Goal: Transaction & Acquisition: Download file/media

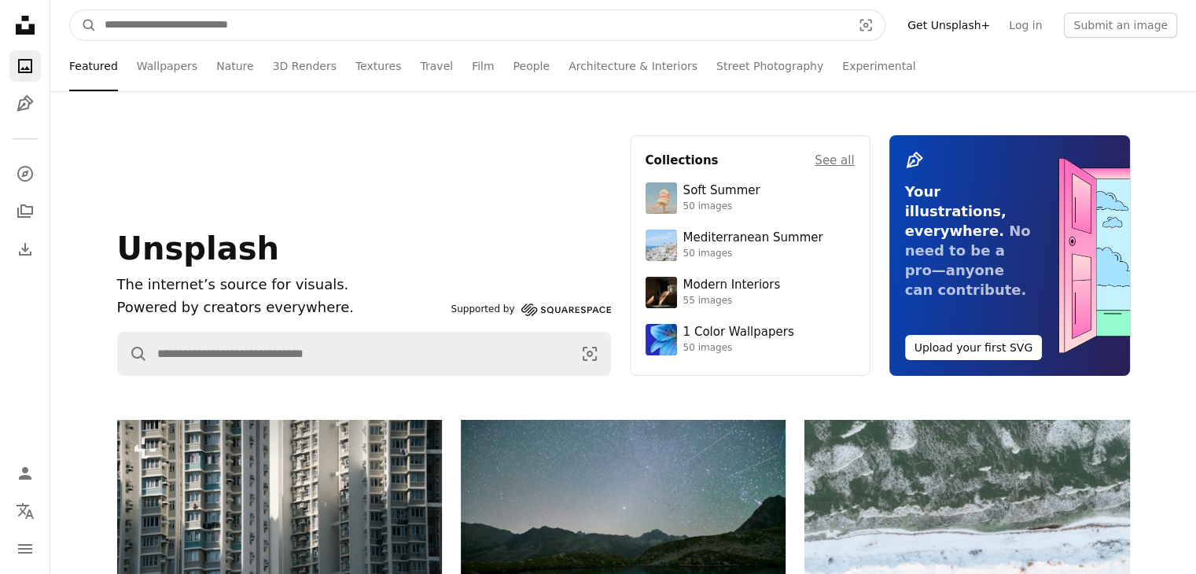
click at [630, 26] on input "Find visuals sitewide" at bounding box center [472, 25] width 750 height 30
type input "*********"
click at [70, 10] on button "A magnifying glass" at bounding box center [83, 25] width 27 height 30
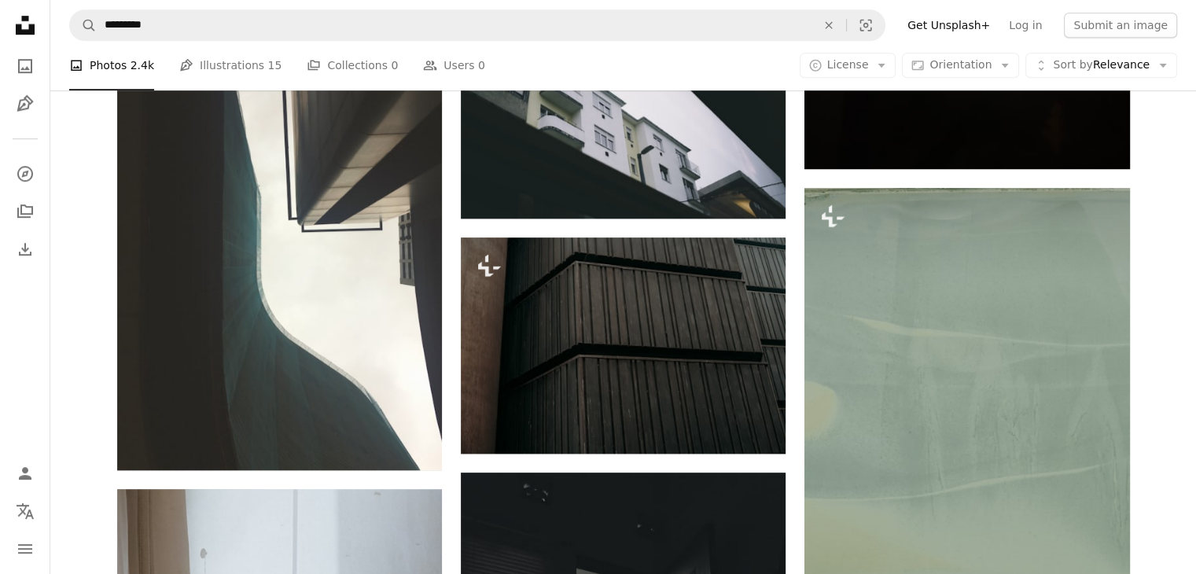
scroll to position [1057, 0]
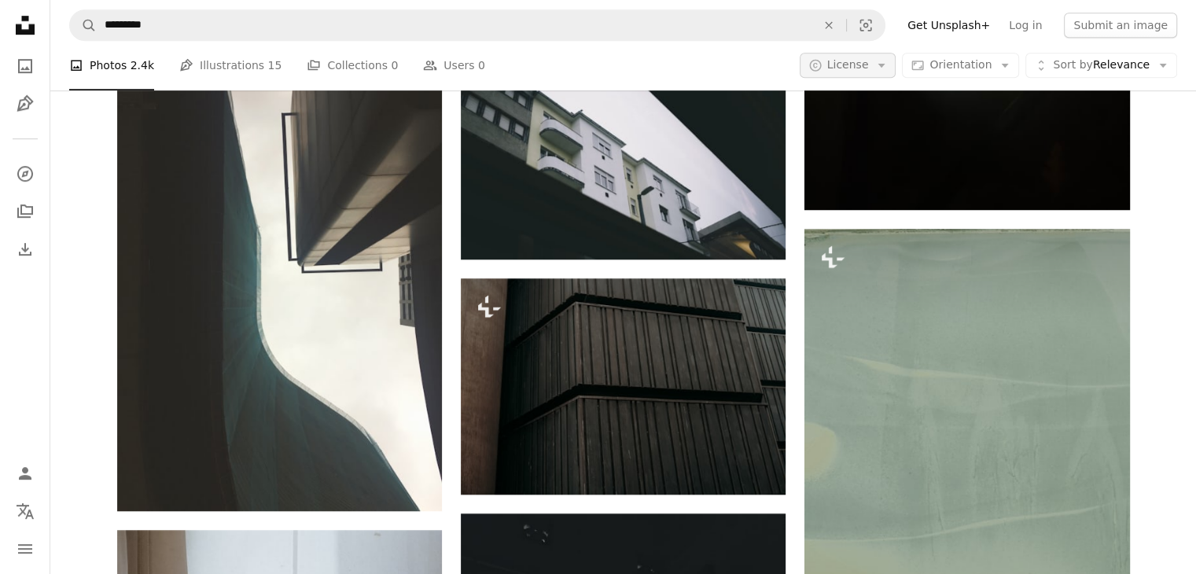
click at [883, 67] on button "A copyright icon © License Arrow down" at bounding box center [847, 65] width 97 height 25
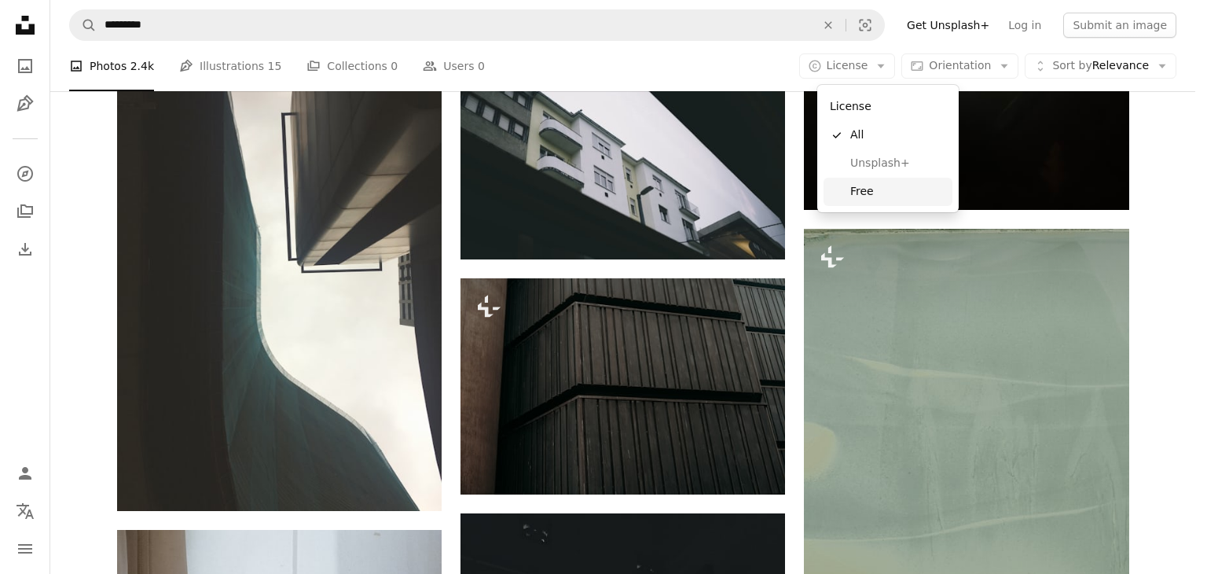
click at [880, 181] on link "Free" at bounding box center [888, 192] width 129 height 28
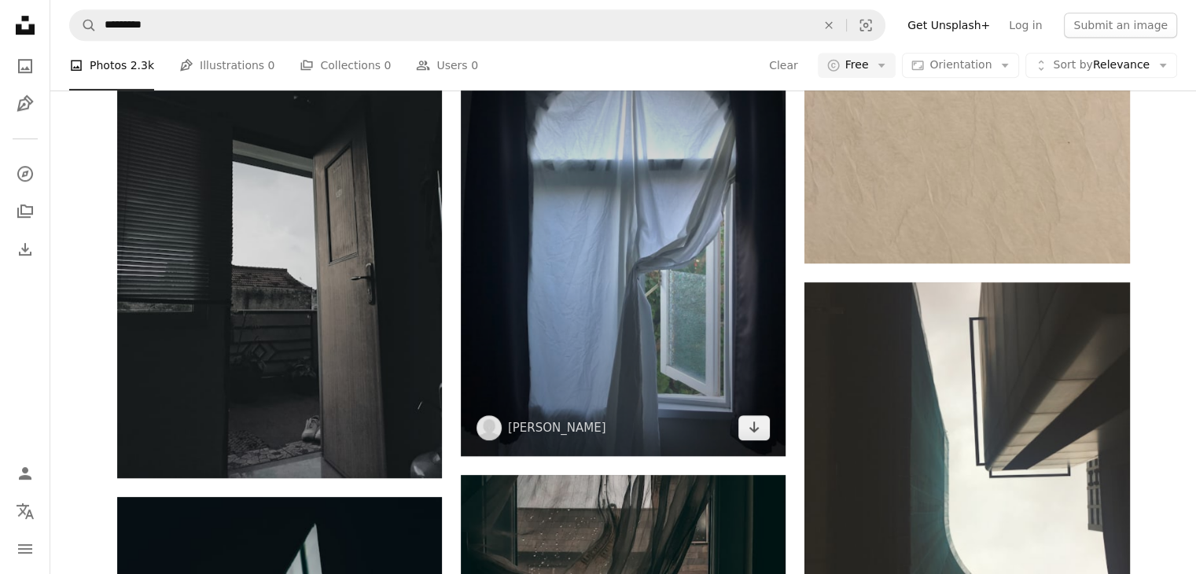
scroll to position [1168, 0]
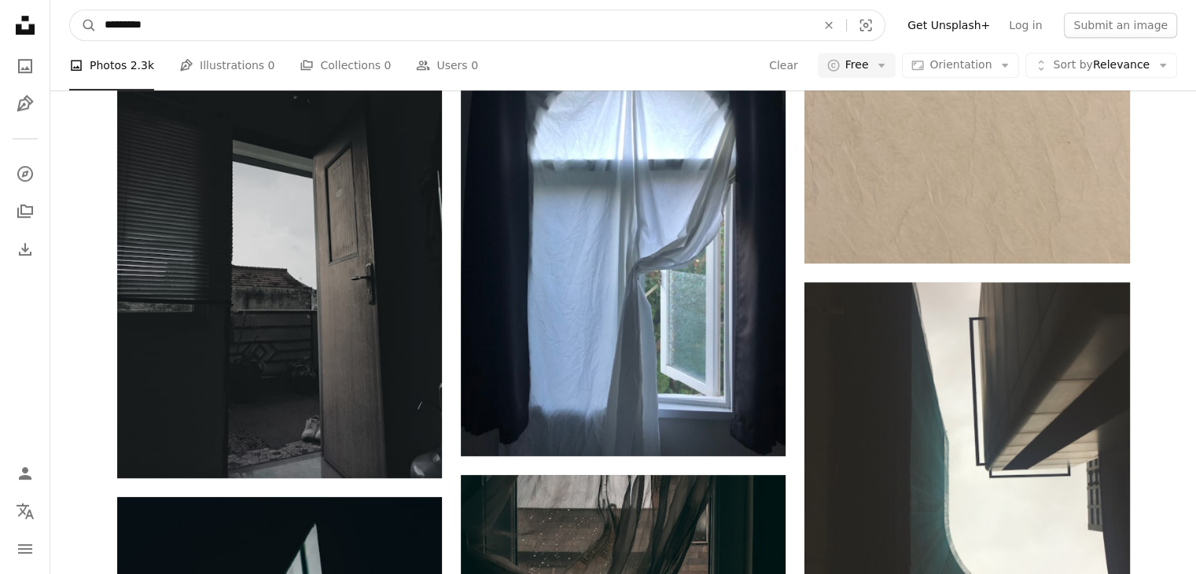
click at [589, 29] on input "*********" at bounding box center [454, 25] width 715 height 30
type input "*"
type input "***"
click at [70, 10] on button "A magnifying glass" at bounding box center [83, 25] width 27 height 30
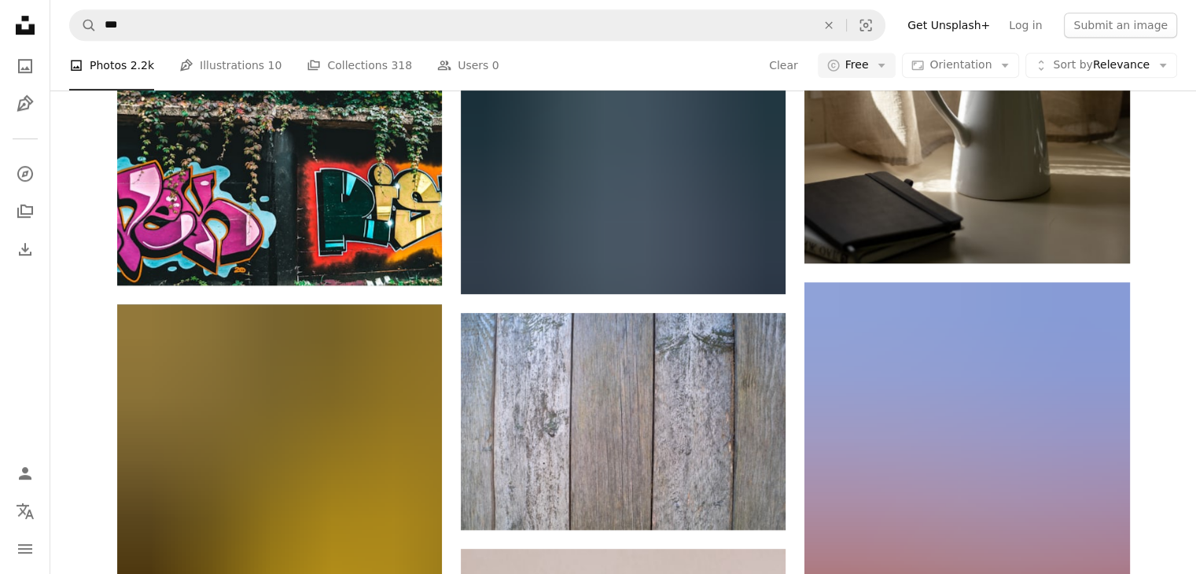
scroll to position [1692, 0]
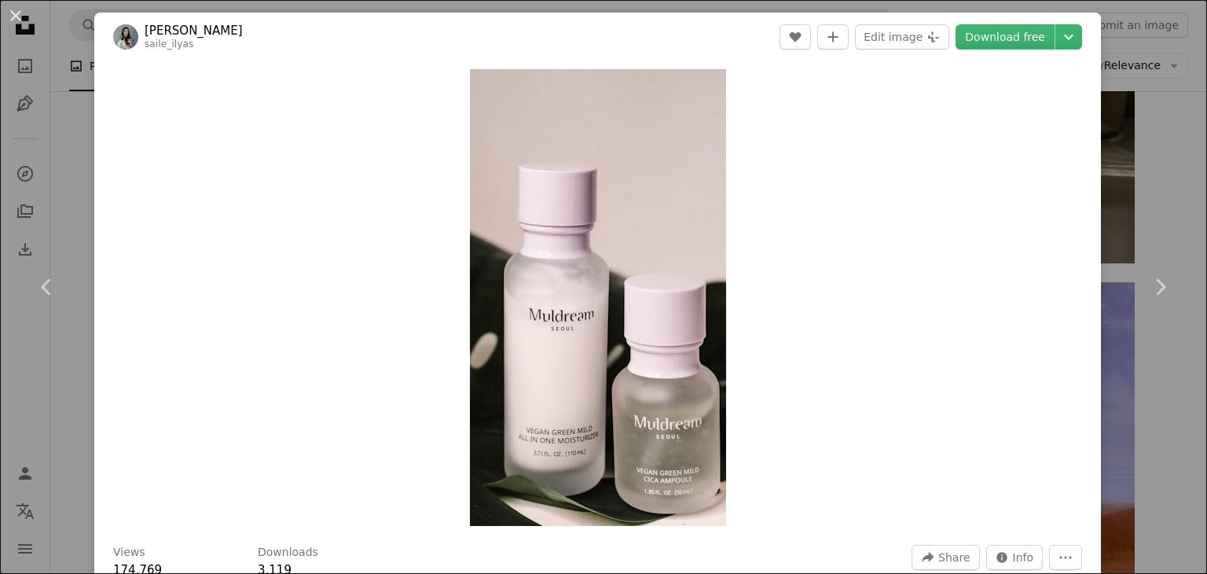
click at [1181, 132] on div "An X shape Chevron left Chevron right [PERSON_NAME] saile_ilyas A heart A plus …" at bounding box center [603, 287] width 1207 height 574
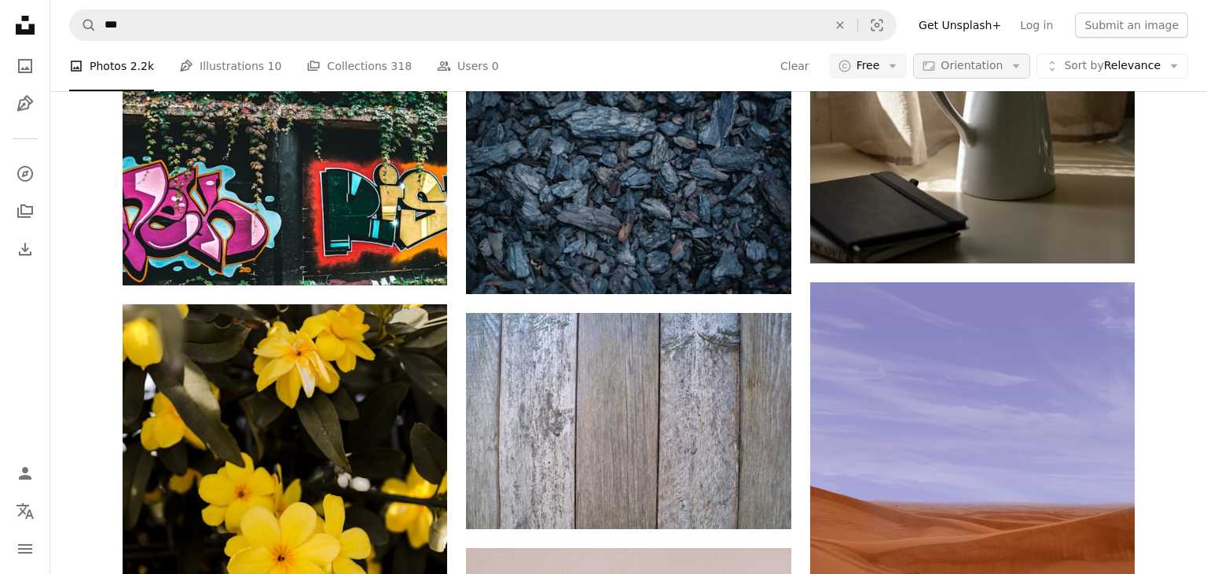
click at [956, 72] on span "Orientation" at bounding box center [972, 65] width 62 height 13
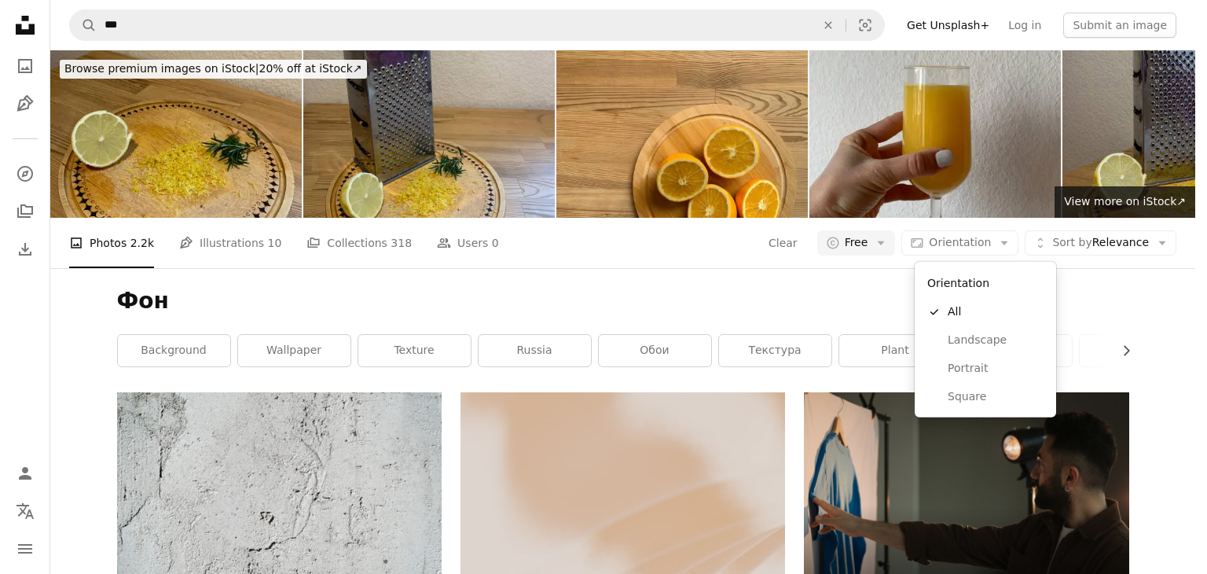
click at [1141, 325] on body "Unsplash logo Unsplash Home A photo Pen Tool A compass A stack of folders Downl…" at bounding box center [598, 287] width 1196 height 574
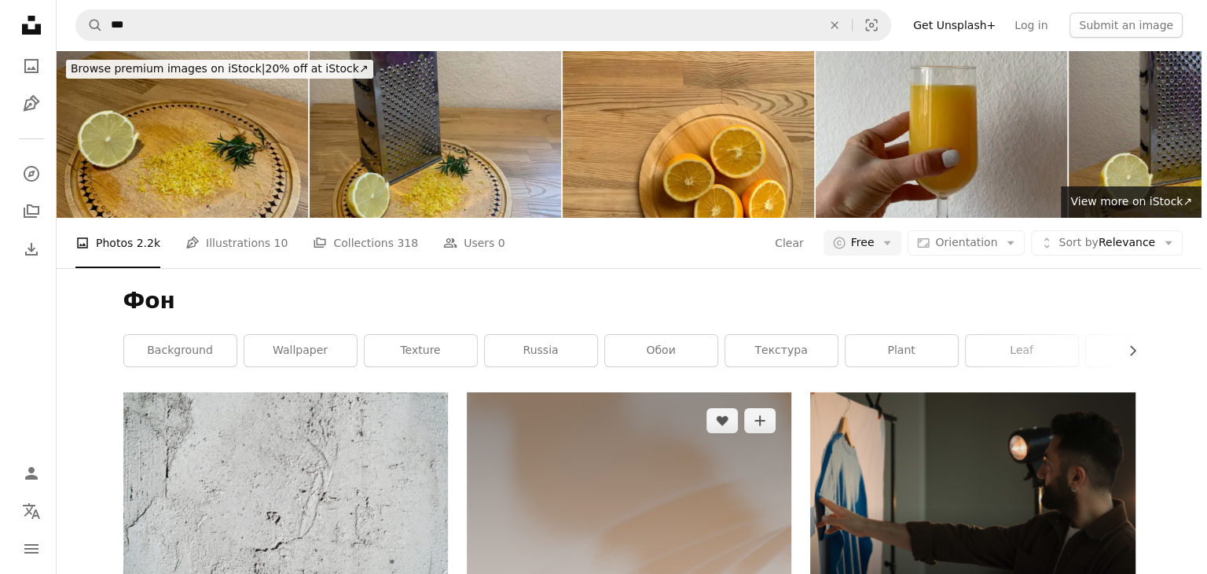
scroll to position [327, 0]
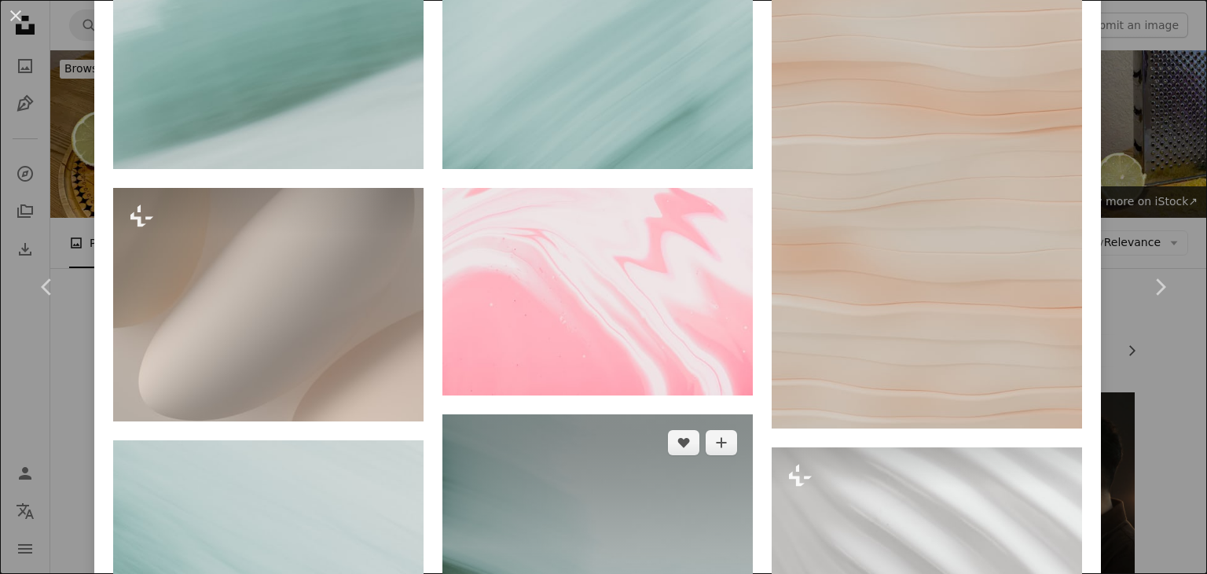
scroll to position [1079, 0]
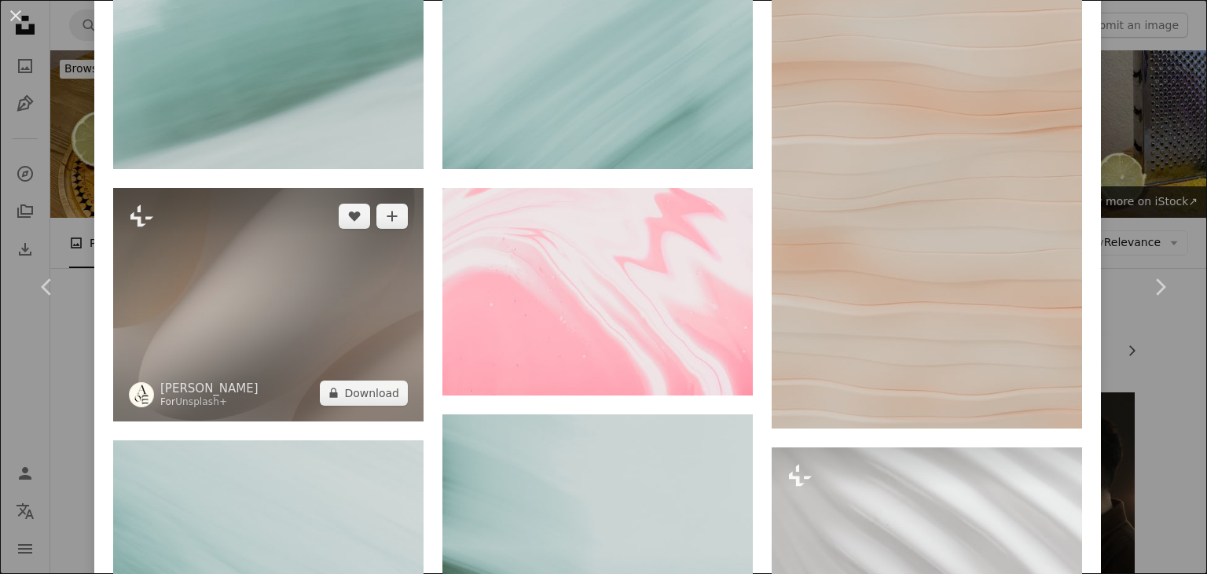
click at [229, 240] on img at bounding box center [268, 304] width 311 height 233
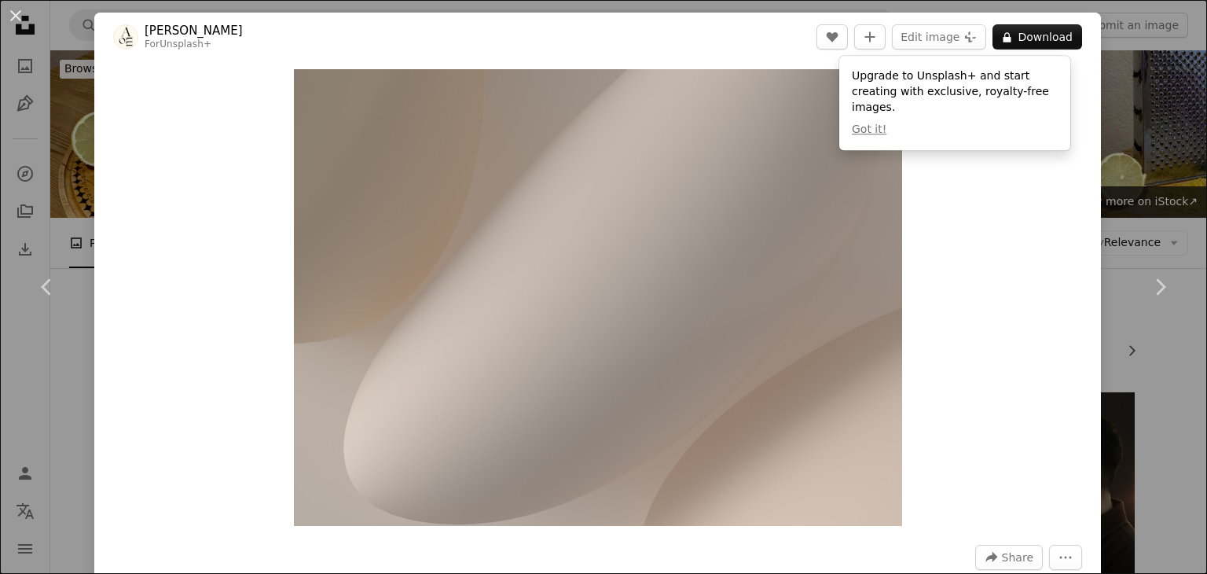
click at [1176, 112] on div "An X shape Chevron left Chevron right [PERSON_NAME] For Unsplash+ A heart A plu…" at bounding box center [603, 287] width 1207 height 574
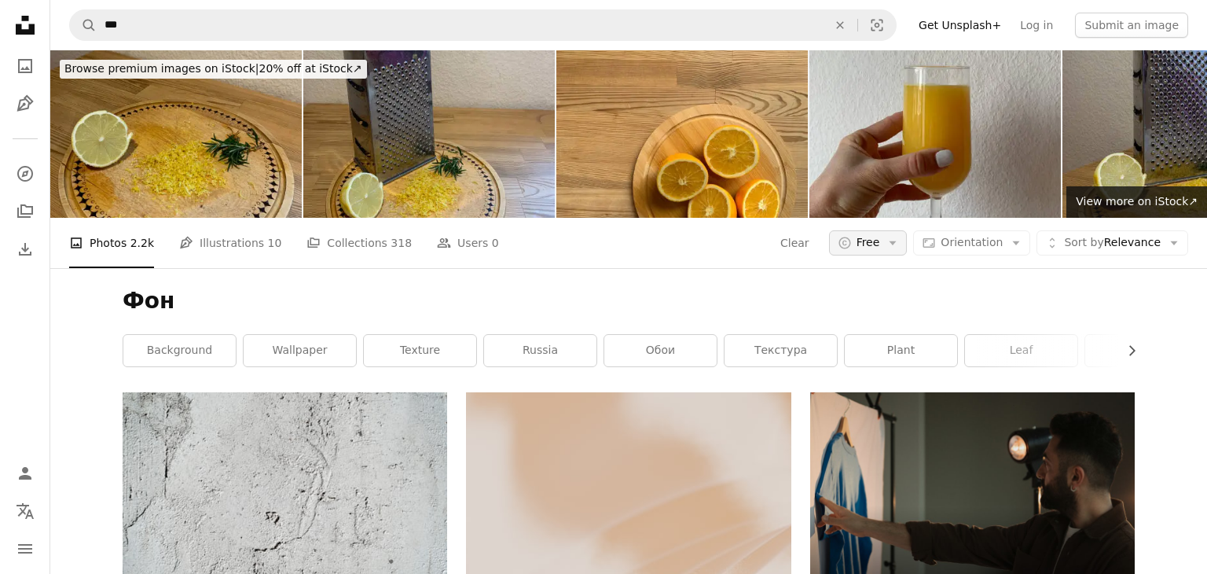
click at [884, 230] on button "A copyright icon © Free Arrow down" at bounding box center [868, 242] width 79 height 25
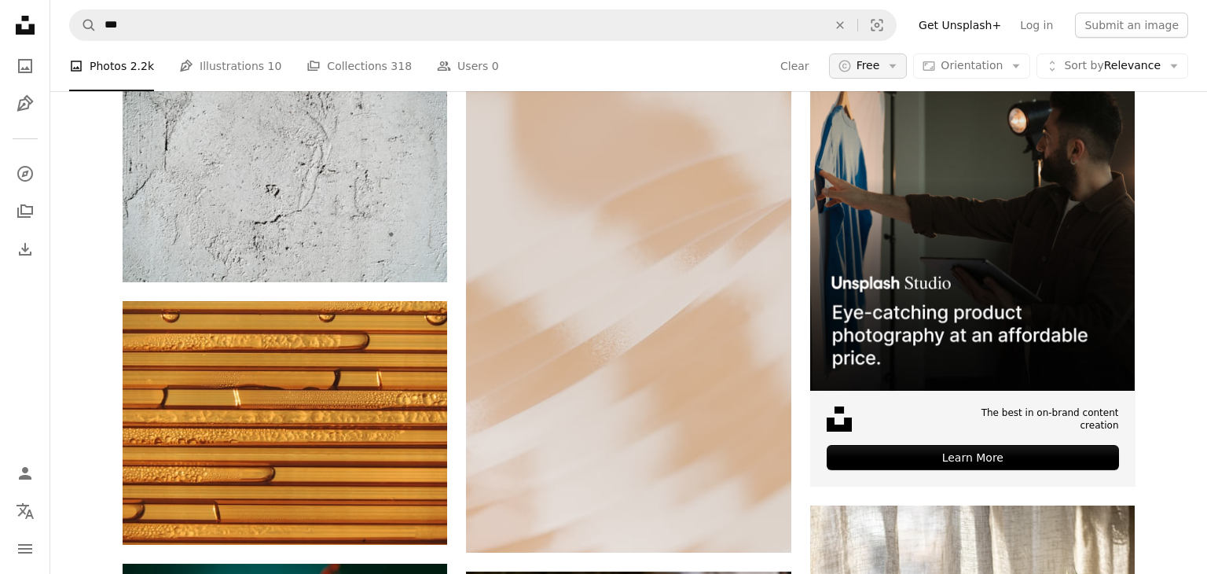
click at [884, 67] on button "A copyright icon © Free Arrow down" at bounding box center [868, 65] width 79 height 25
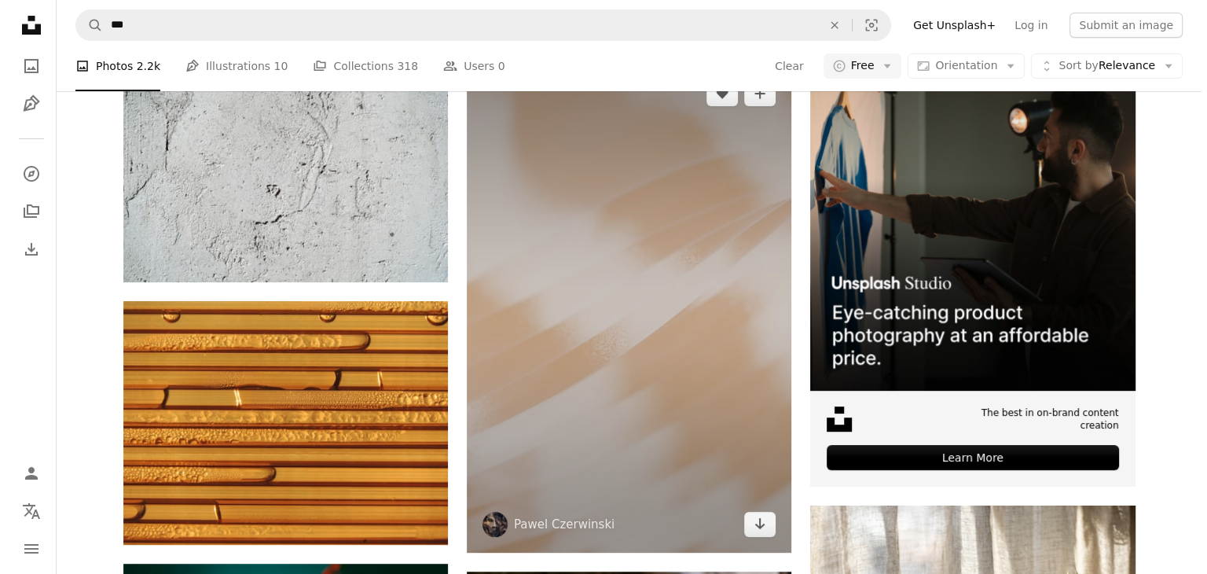
scroll to position [527, 0]
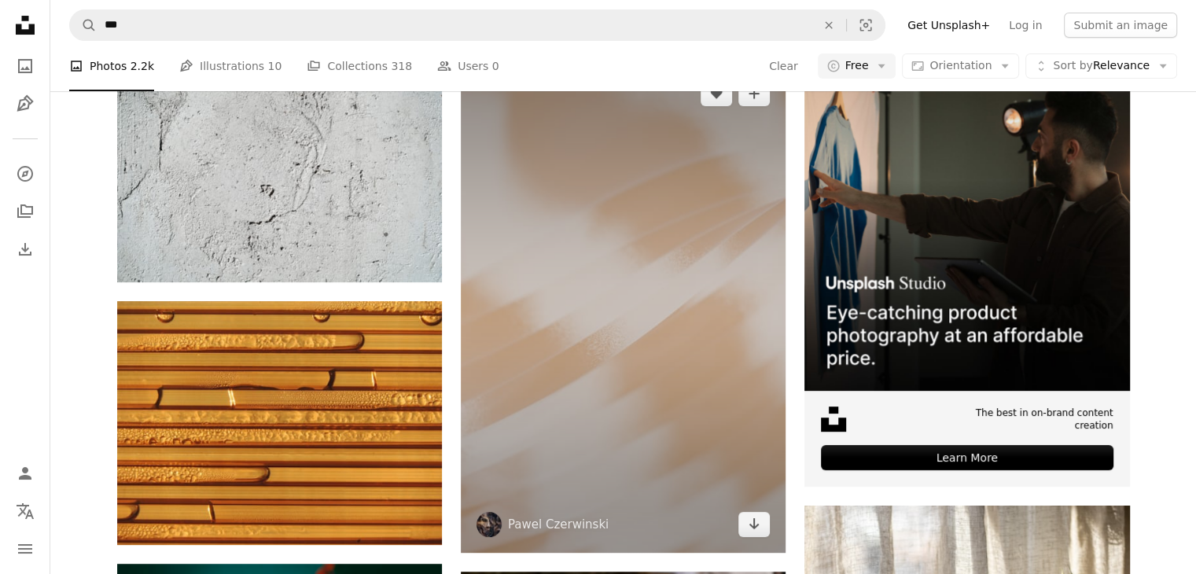
click at [585, 193] on img at bounding box center [623, 308] width 325 height 487
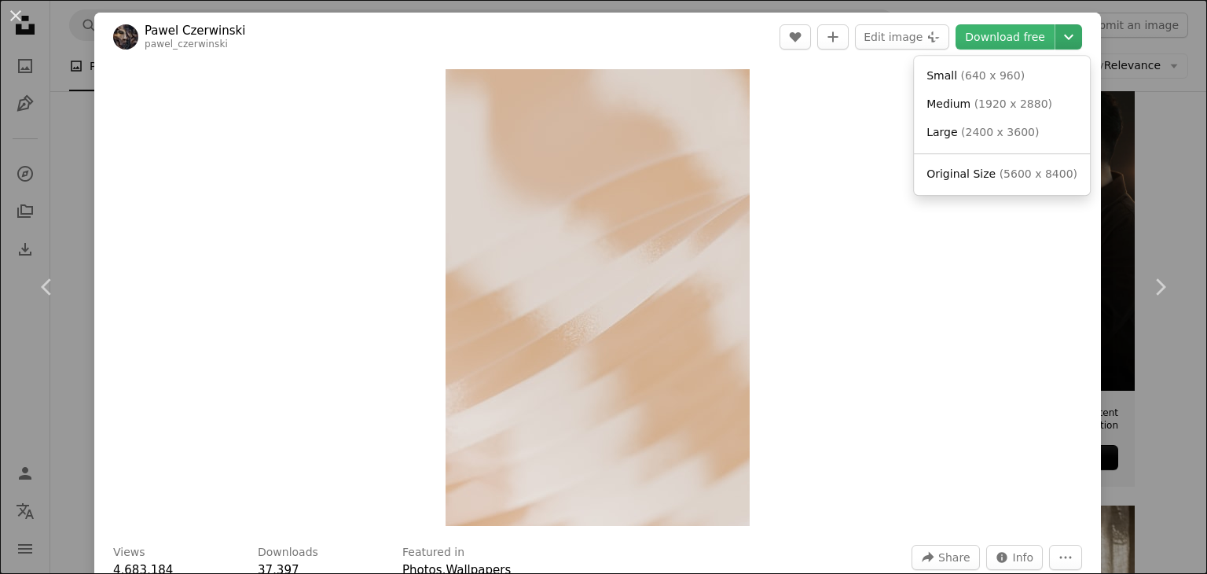
click at [1056, 46] on button "Chevron down" at bounding box center [1069, 36] width 27 height 25
click at [1008, 101] on span "( 1920 x 2880 )" at bounding box center [1014, 103] width 78 height 13
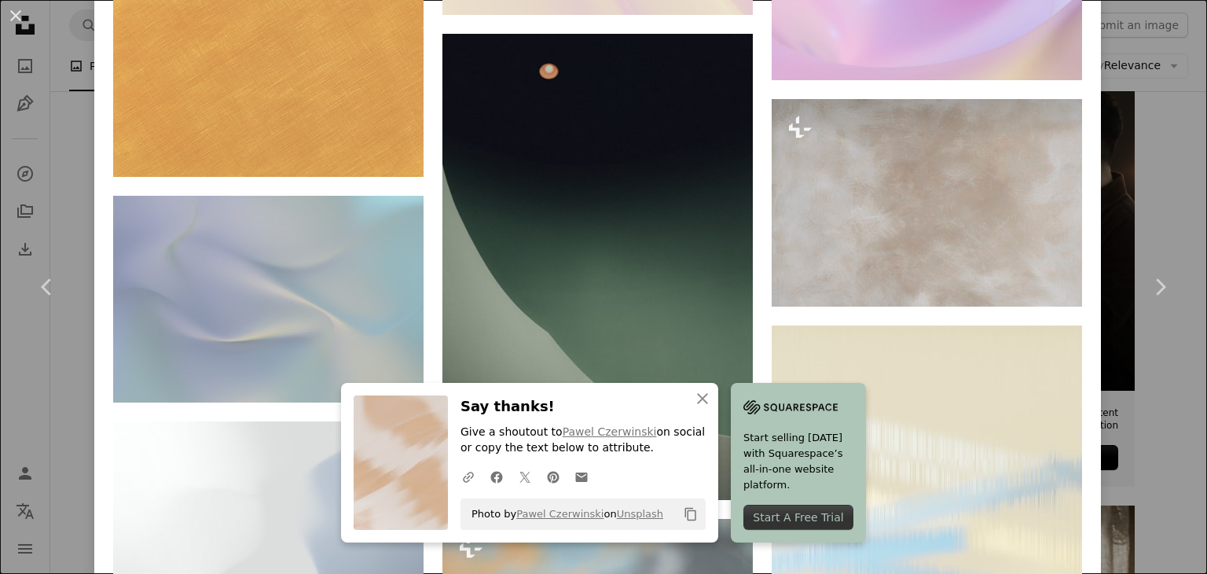
scroll to position [3041, 0]
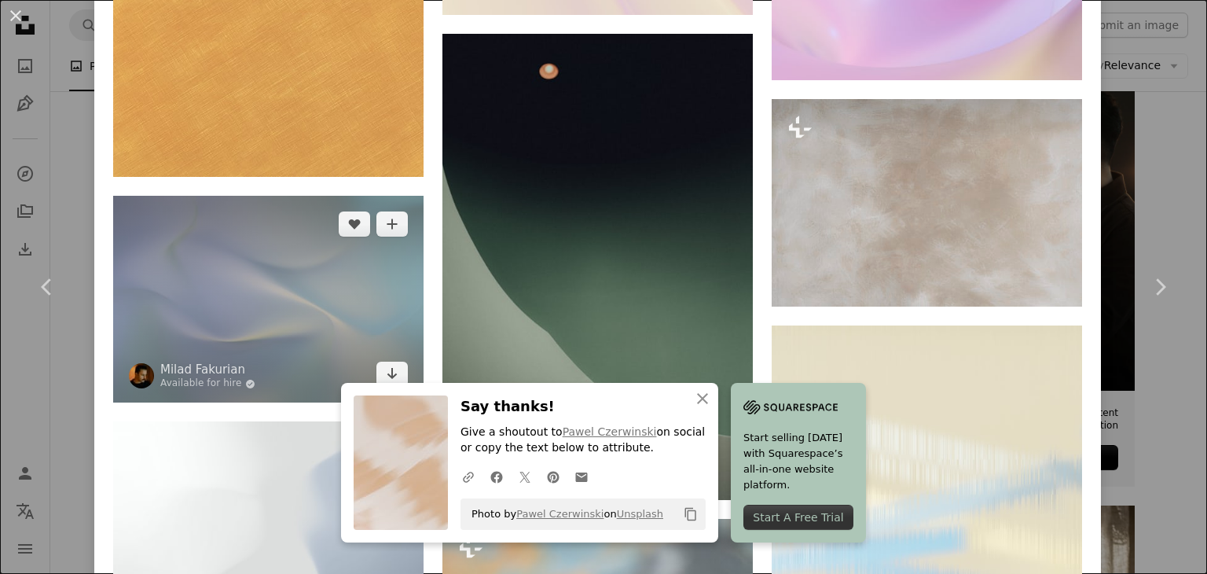
click at [173, 262] on img at bounding box center [268, 299] width 311 height 207
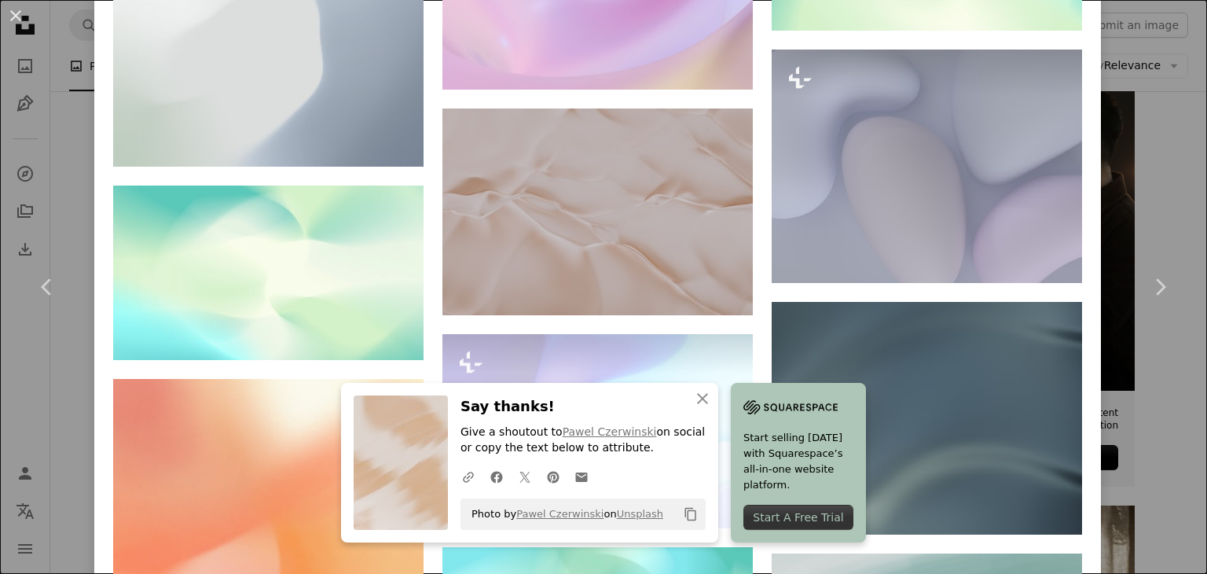
scroll to position [1240, 0]
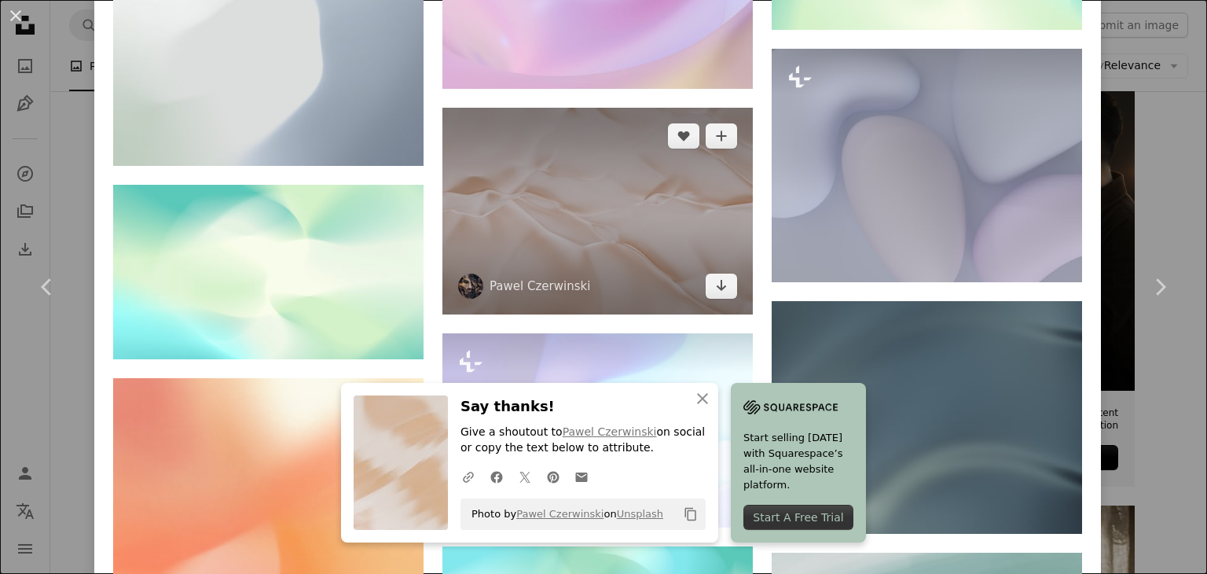
click at [628, 189] on img at bounding box center [598, 211] width 311 height 207
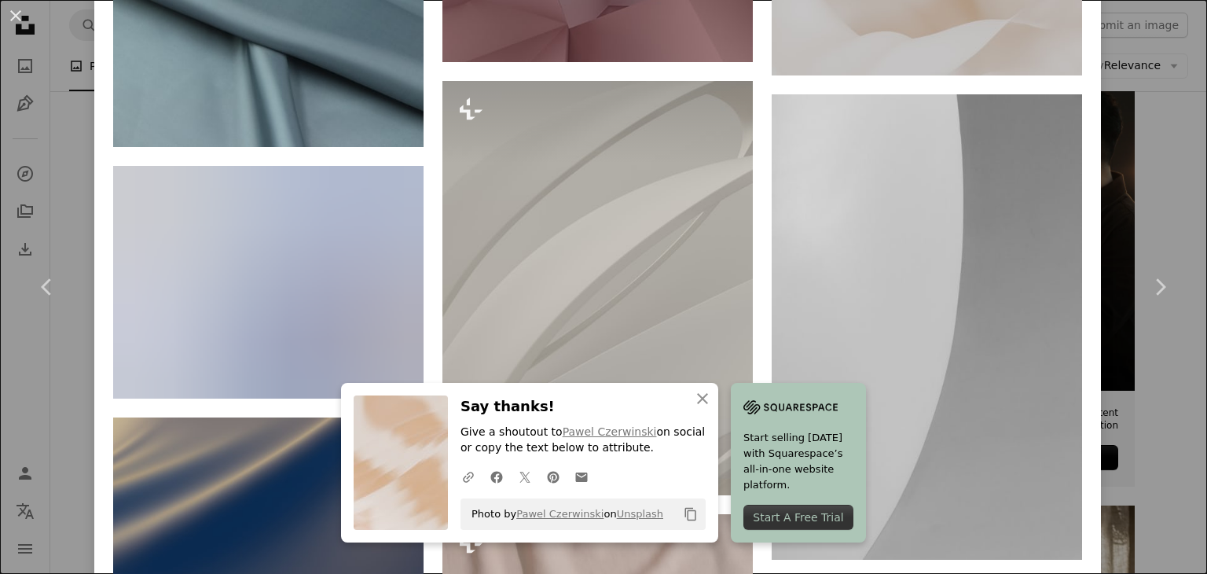
scroll to position [7418, 0]
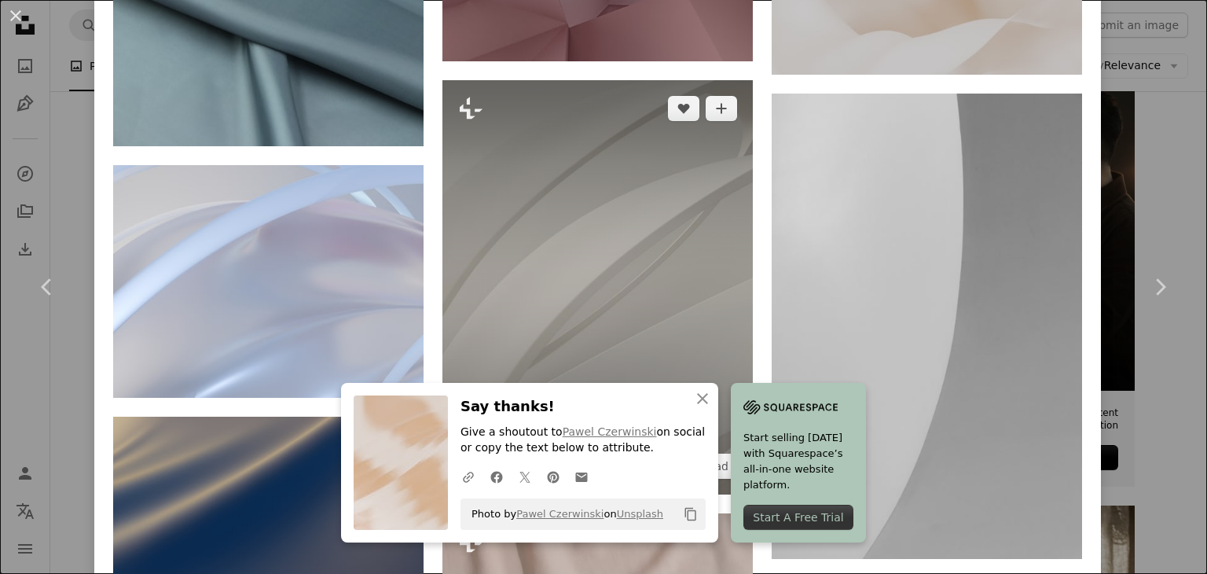
click at [607, 270] on img at bounding box center [598, 287] width 311 height 414
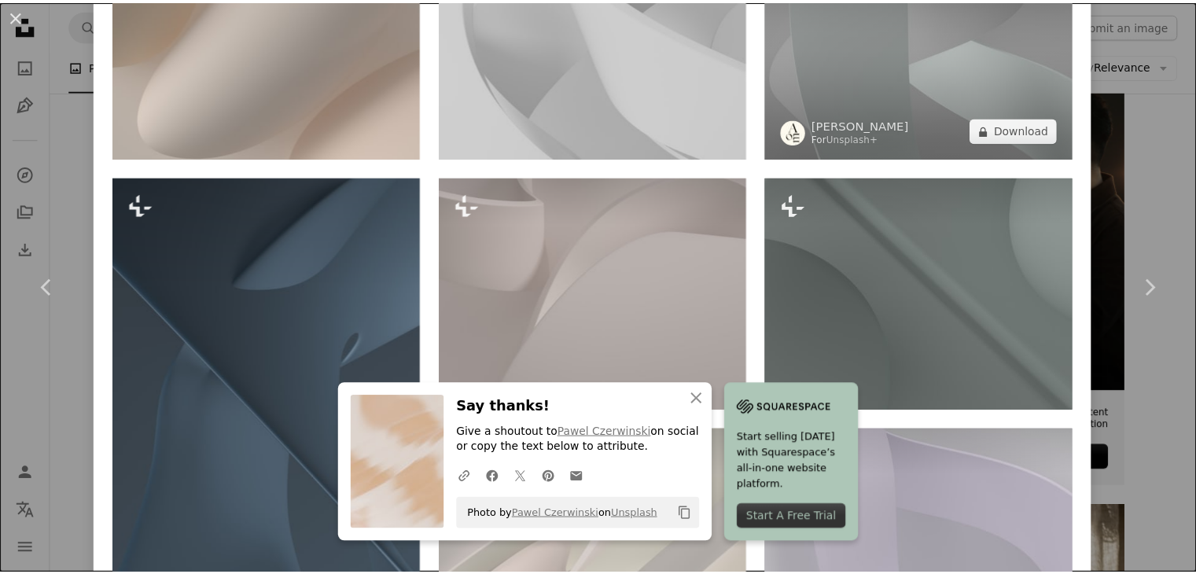
scroll to position [1506, 0]
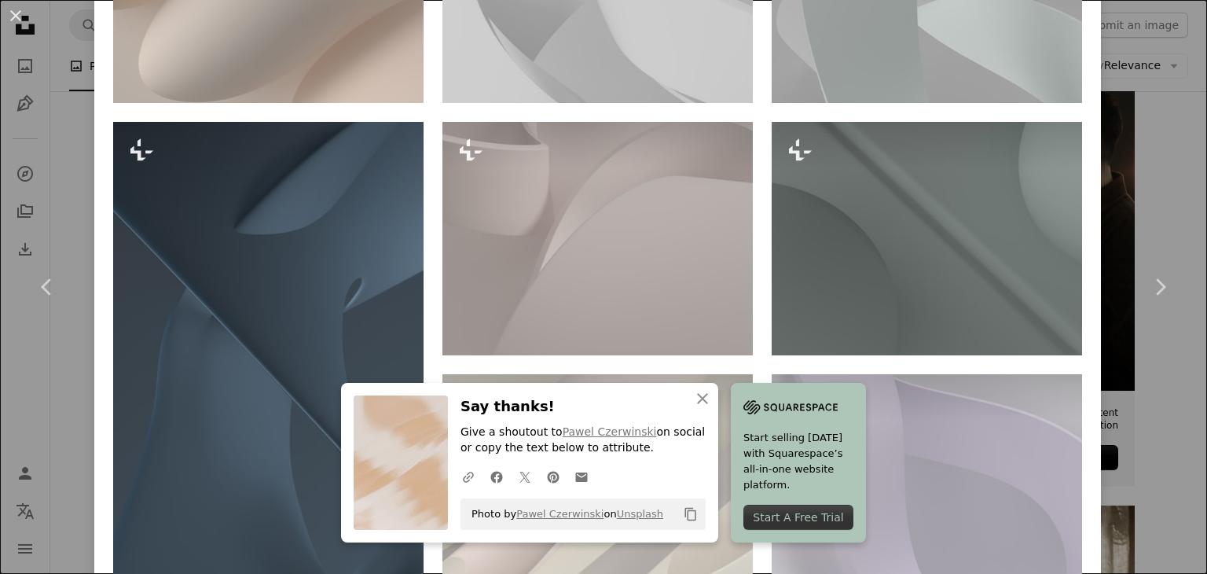
click at [1163, 130] on div "An X shape Chevron left Chevron right An X shape Close Say thanks! Give a shout…" at bounding box center [603, 287] width 1207 height 574
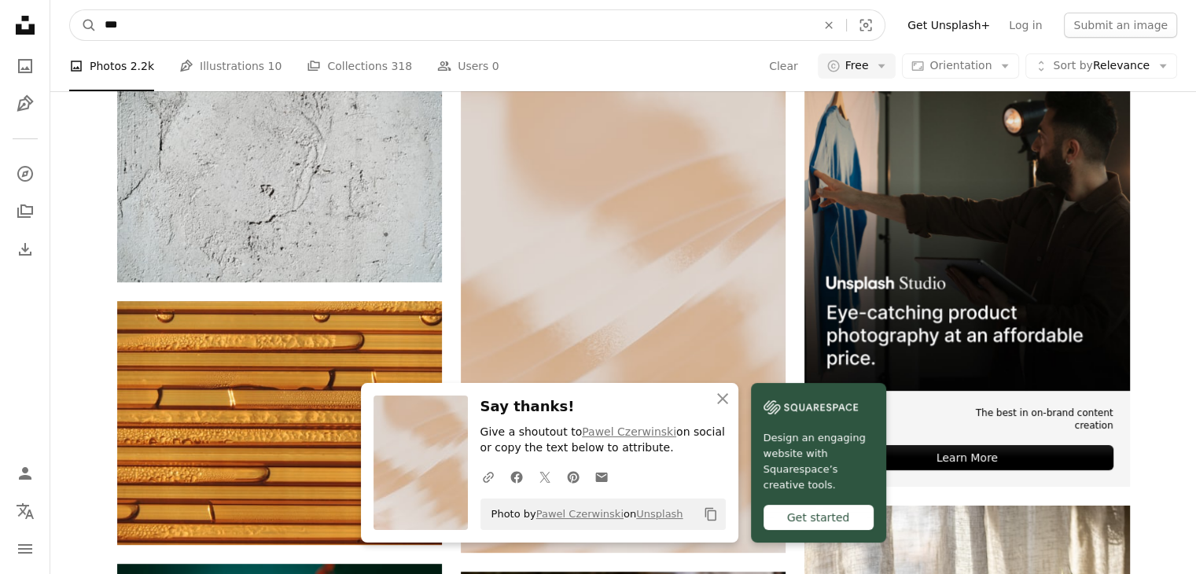
click at [587, 20] on input "***" at bounding box center [454, 25] width 715 height 30
type input "*********"
click button "A magnifying glass" at bounding box center [83, 25] width 27 height 30
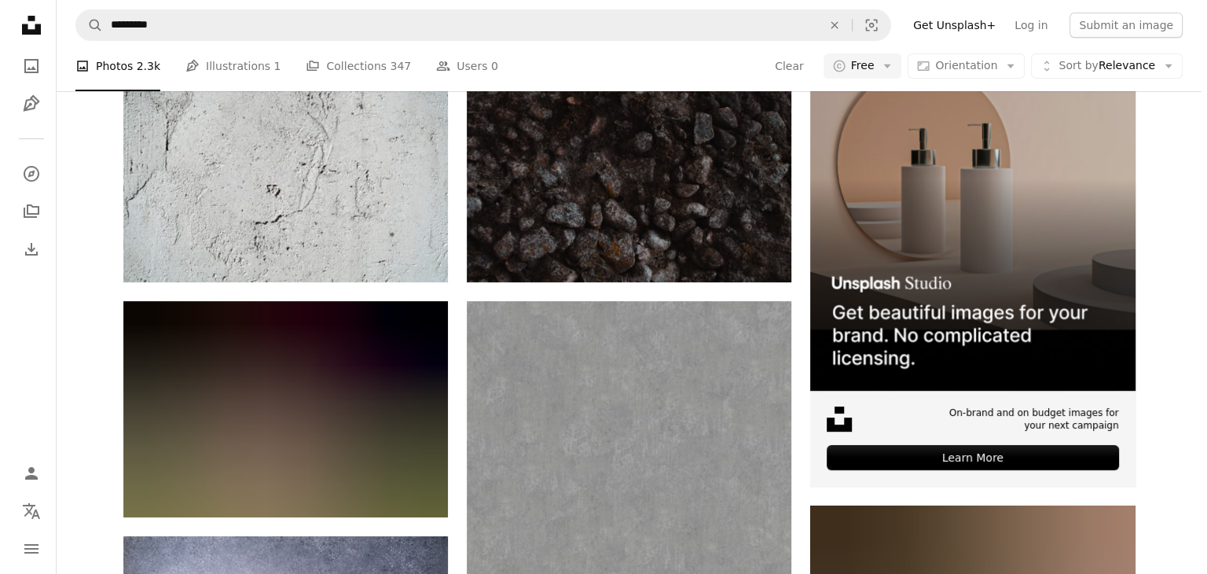
scroll to position [1923, 0]
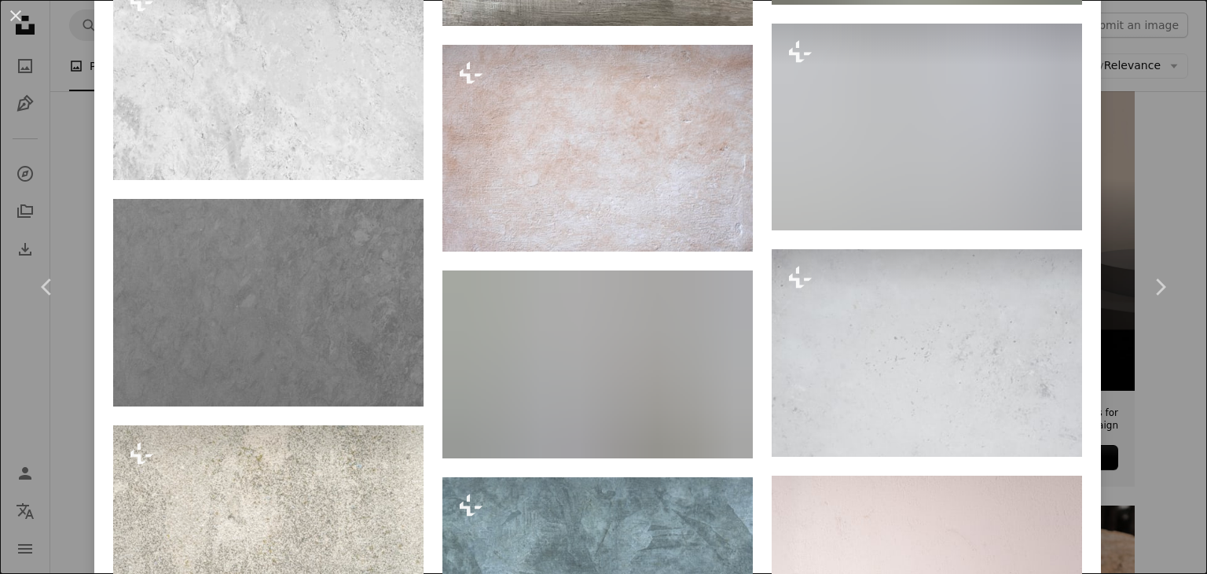
scroll to position [14494, 0]
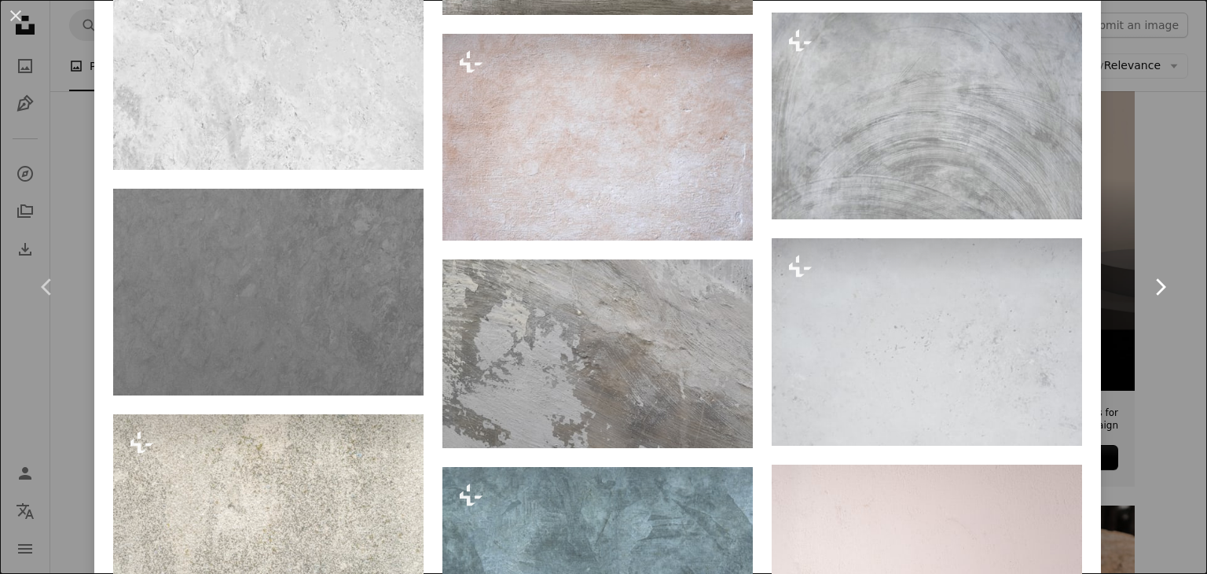
click at [1141, 220] on link "Chevron right" at bounding box center [1160, 286] width 94 height 151
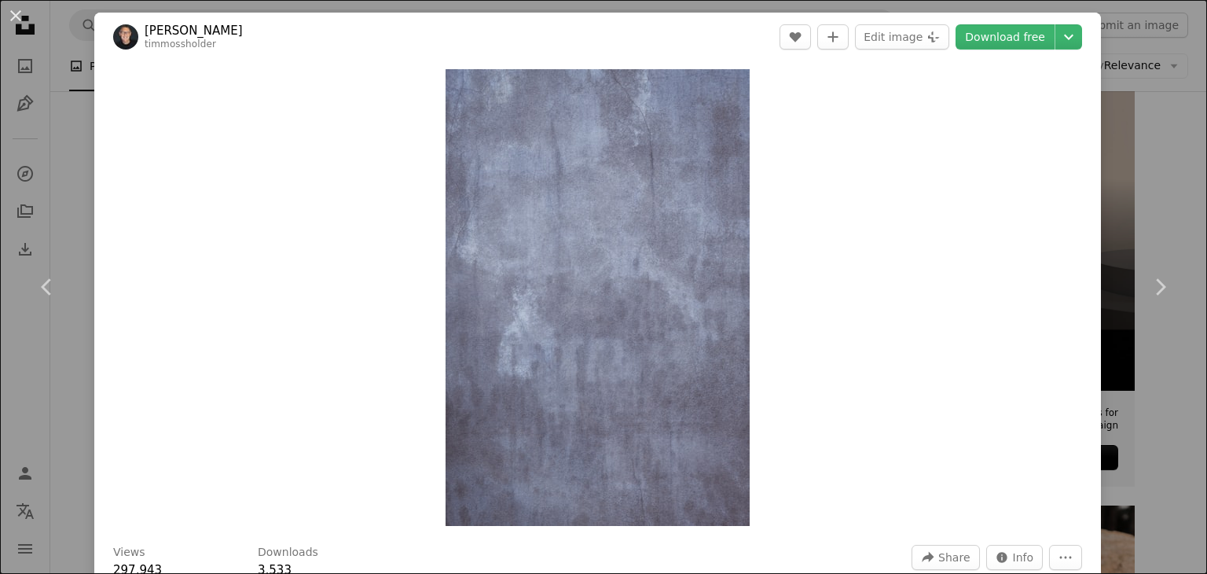
click at [1128, 54] on div "An X shape Chevron left Chevron right [PERSON_NAME] timmossholder A heart A plu…" at bounding box center [603, 287] width 1207 height 574
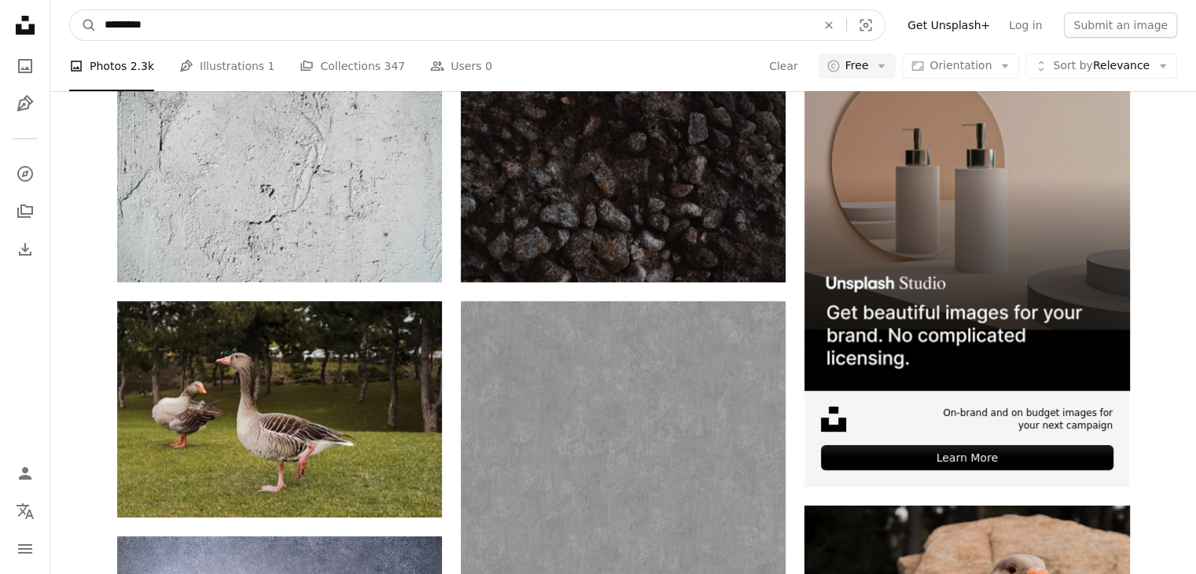
click at [723, 29] on input "*********" at bounding box center [454, 25] width 715 height 30
click at [846, 27] on icon "An X shape" at bounding box center [828, 25] width 35 height 13
type input "**********"
click at [70, 10] on button "A magnifying glass" at bounding box center [83, 25] width 27 height 30
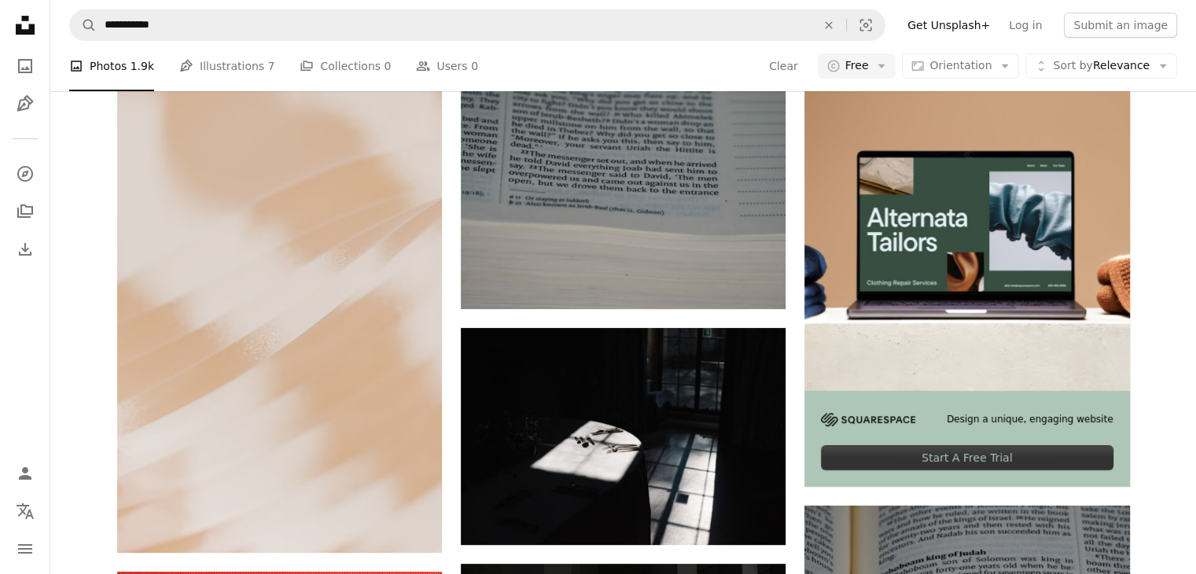
scroll to position [282, 0]
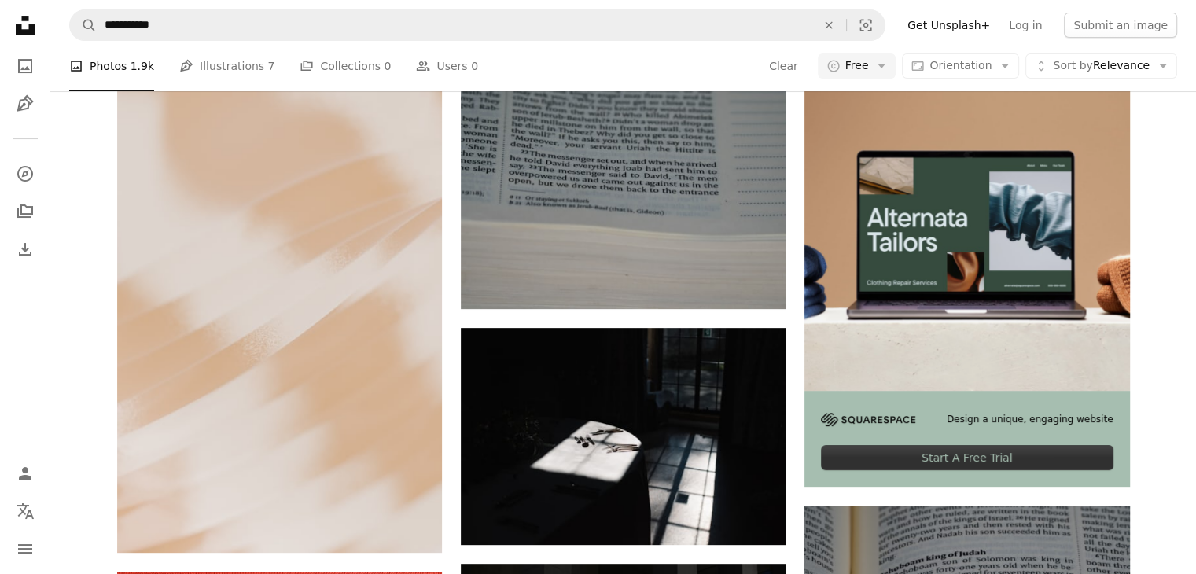
click at [1067, 268] on img at bounding box center [966, 227] width 325 height 325
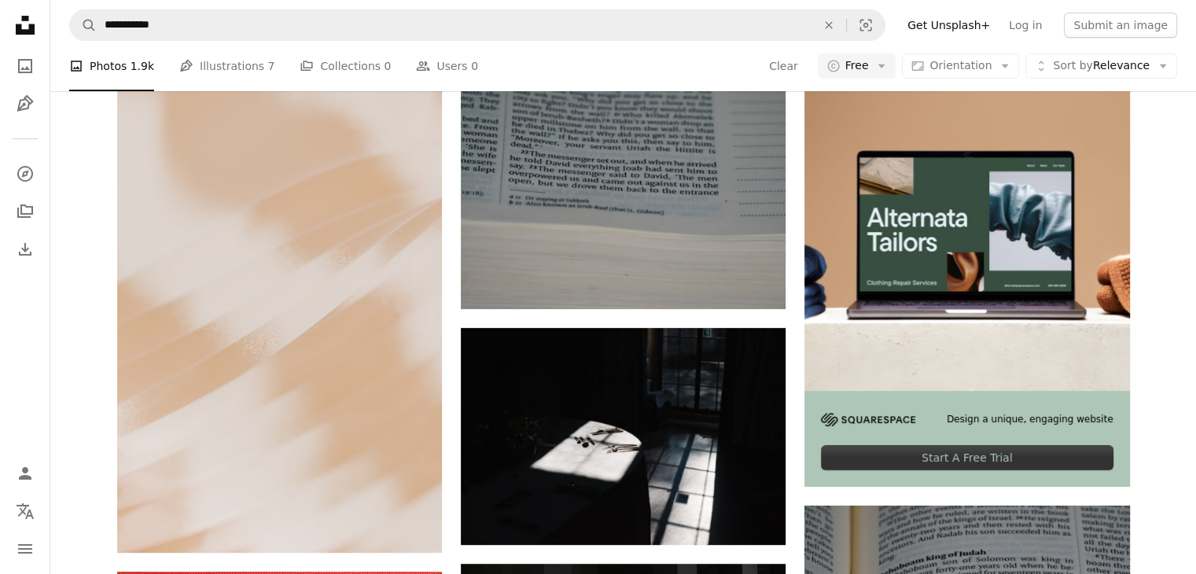
scroll to position [285, 0]
